Goal: Transaction & Acquisition: Download file/media

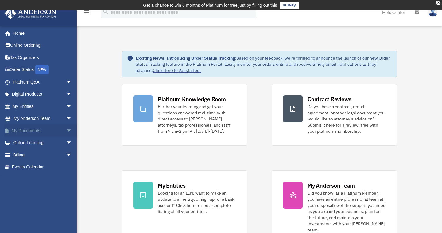
click at [35, 134] on link "My Documents arrow_drop_down" at bounding box center [42, 130] width 77 height 12
click at [66, 130] on span "arrow_drop_down" at bounding box center [72, 130] width 12 height 13
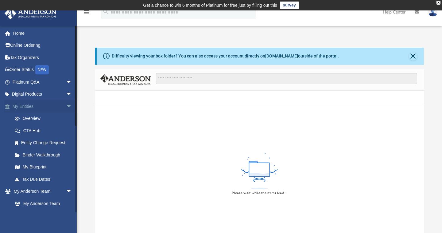
click at [67, 105] on span "arrow_drop_down" at bounding box center [72, 106] width 12 height 13
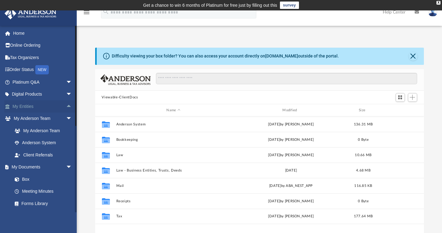
scroll to position [135, 324]
click at [36, 180] on link "Box" at bounding box center [45, 179] width 73 height 12
click at [26, 178] on link "Box" at bounding box center [45, 179] width 73 height 12
click at [22, 179] on link "Box" at bounding box center [45, 179] width 73 height 12
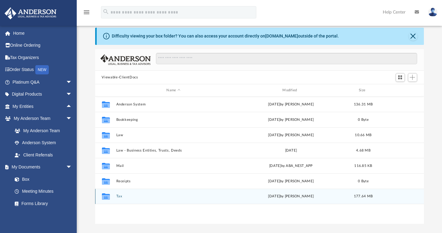
scroll to position [49, 0]
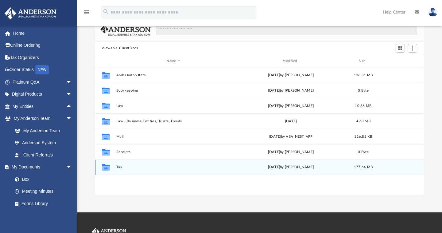
click at [150, 164] on div "Collaborated Folder Tax [DATE] by [PERSON_NAME] 177.64 MB" at bounding box center [259, 166] width 329 height 15
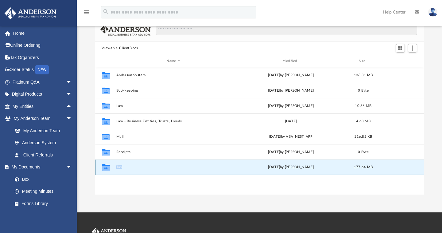
click at [150, 164] on div "Collaborated Folder Tax [DATE] by [PERSON_NAME] 177.64 MB" at bounding box center [259, 166] width 329 height 15
click at [121, 167] on button "Tax" at bounding box center [173, 167] width 115 height 4
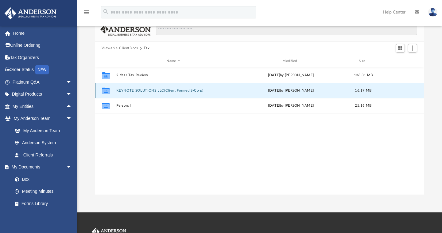
click at [130, 90] on button "KEYNOTE SOLUTIONS LLC(Client Formed S-Corp)" at bounding box center [173, 90] width 115 height 4
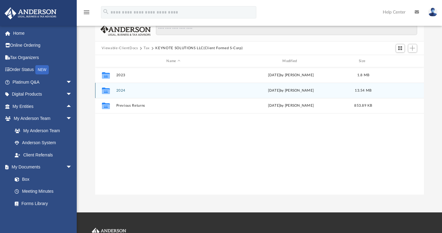
click at [125, 89] on button "2024" at bounding box center [173, 90] width 115 height 4
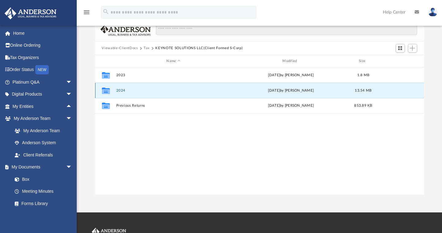
click at [125, 89] on button "2024" at bounding box center [173, 90] width 115 height 4
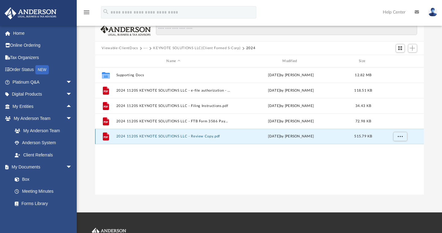
click at [150, 137] on button "2024 1120S KEYNOTE SOLUTIONS LLC - Review Copy.pdf" at bounding box center [173, 137] width 115 height 4
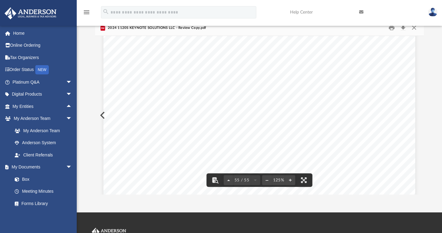
scroll to position [22296, 0]
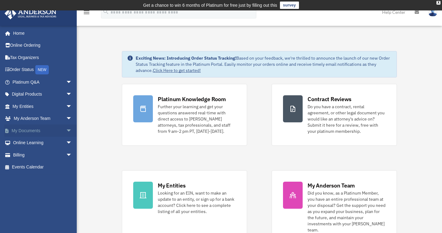
click at [66, 131] on span "arrow_drop_down" at bounding box center [72, 130] width 12 height 13
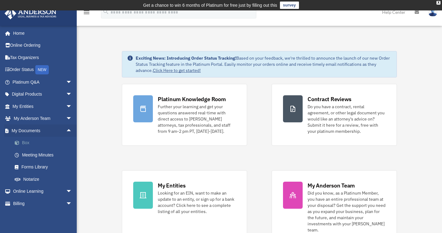
click at [45, 141] on link "Box" at bounding box center [45, 143] width 73 height 12
click at [26, 141] on link "Box" at bounding box center [45, 143] width 73 height 12
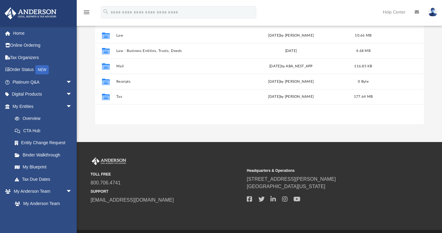
scroll to position [119, 0]
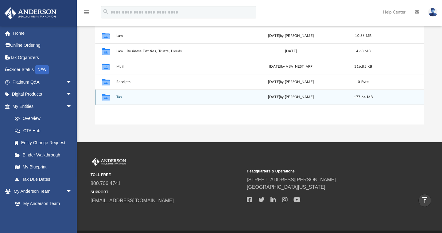
click at [119, 97] on button "Tax" at bounding box center [173, 97] width 115 height 4
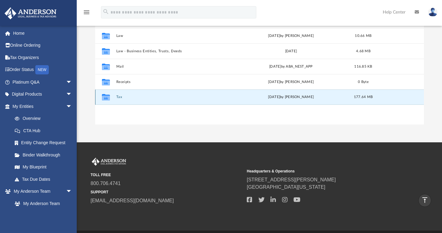
click at [119, 97] on button "Tax" at bounding box center [173, 97] width 115 height 4
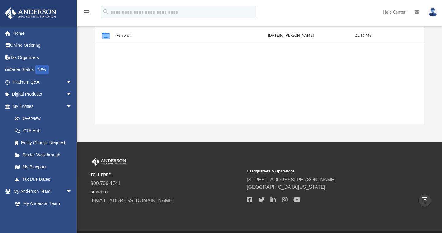
scroll to position [116, 0]
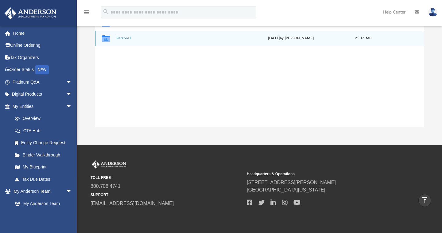
click at [130, 41] on div "Collaborated Folder Personal Thu Jul 3 2025 by Tiffany Smyth 25.16 MB" at bounding box center [259, 38] width 329 height 15
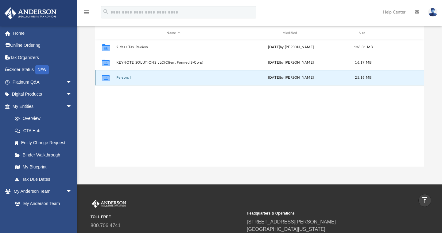
scroll to position [62, 0]
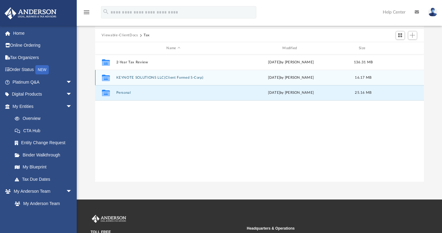
click at [131, 76] on button "KEYNOTE SOLUTIONS LLC(Client Formed S-Corp)" at bounding box center [173, 78] width 115 height 4
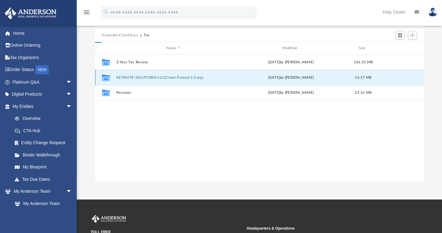
click at [131, 76] on button "KEYNOTE SOLUTIONS LLC(Client Formed S-Corp)" at bounding box center [173, 78] width 115 height 4
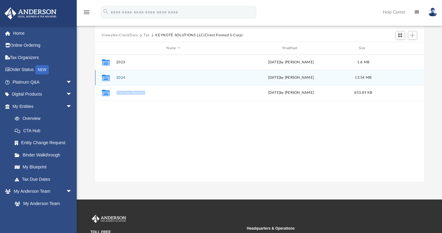
click at [123, 76] on button "2024" at bounding box center [173, 78] width 115 height 4
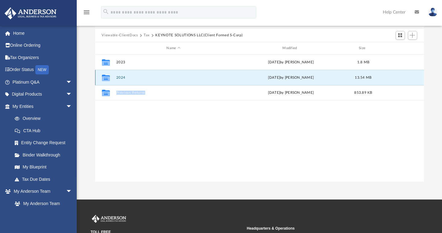
click at [123, 76] on button "2024" at bounding box center [173, 78] width 115 height 4
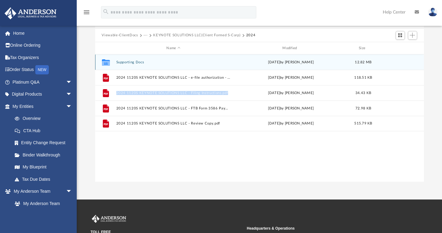
click at [128, 62] on button "Supporting Docs" at bounding box center [173, 62] width 115 height 4
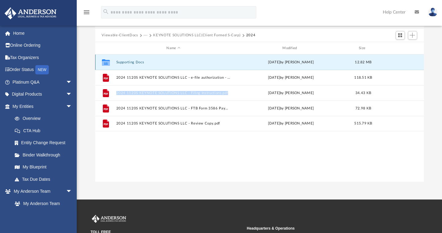
click at [128, 62] on button "Supporting Docs" at bounding box center [173, 62] width 115 height 4
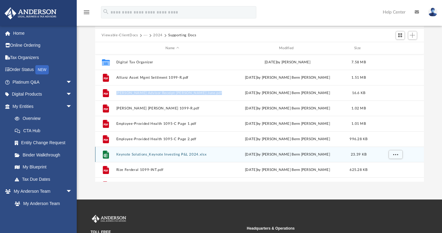
click at [140, 154] on button "Keynote Solutions_Keynote Investing P&L 2024.xlsx" at bounding box center [172, 154] width 112 height 4
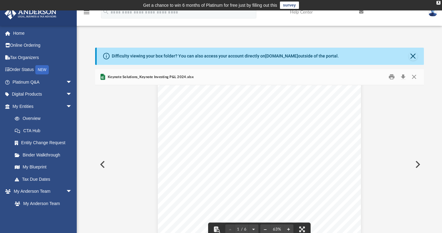
scroll to position [0, 0]
click at [284, 167] on span "$193,198.75" at bounding box center [284, 166] width 13 height 2
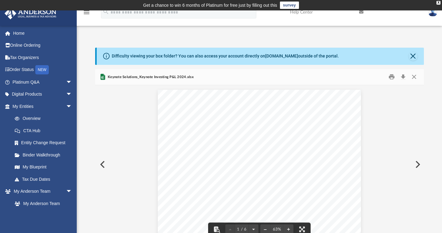
click at [183, 77] on span "Keynote Solutions_Keynote Investing P&L 2024.xlsx" at bounding box center [150, 77] width 87 height 6
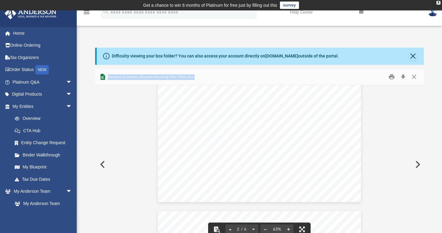
scroll to position [339, 0]
click at [404, 77] on button "Download" at bounding box center [403, 77] width 11 height 10
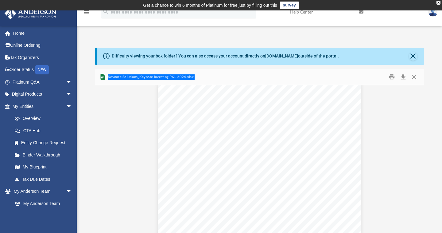
click at [379, 6] on td "Get a chance to win 6 months of Platinum for free just by filling out this surv…" at bounding box center [221, 5] width 442 height 10
